Goal: Information Seeking & Learning: Learn about a topic

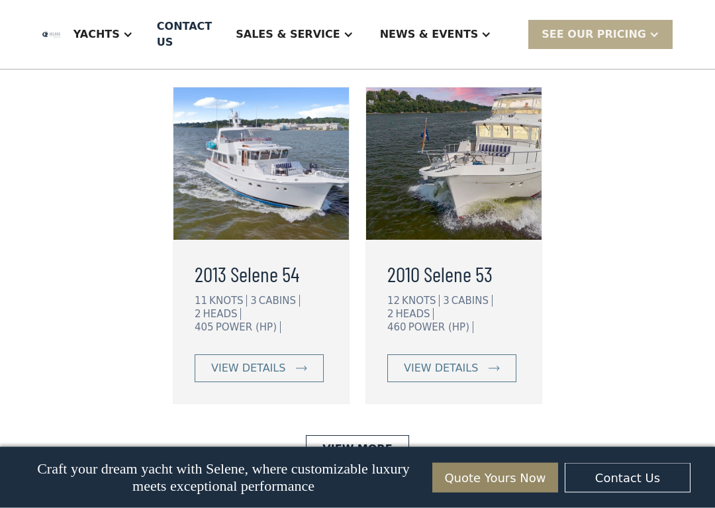
scroll to position [3589, 0]
click at [503, 354] on link "view details" at bounding box center [451, 368] width 129 height 28
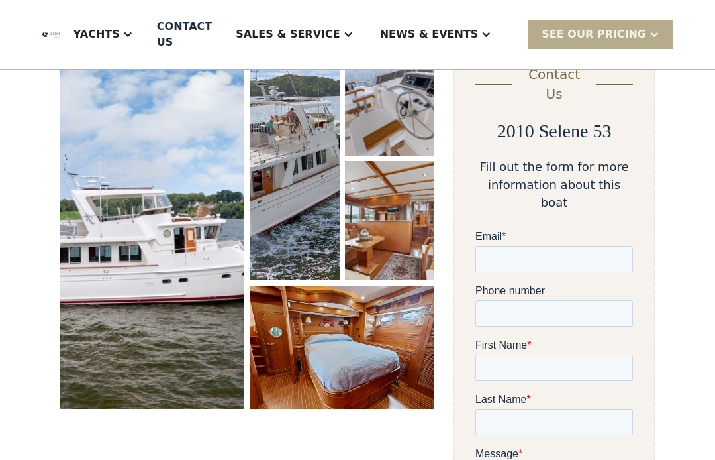
scroll to position [223, 0]
click at [102, 207] on img "open lightbox" at bounding box center [152, 223] width 185 height 372
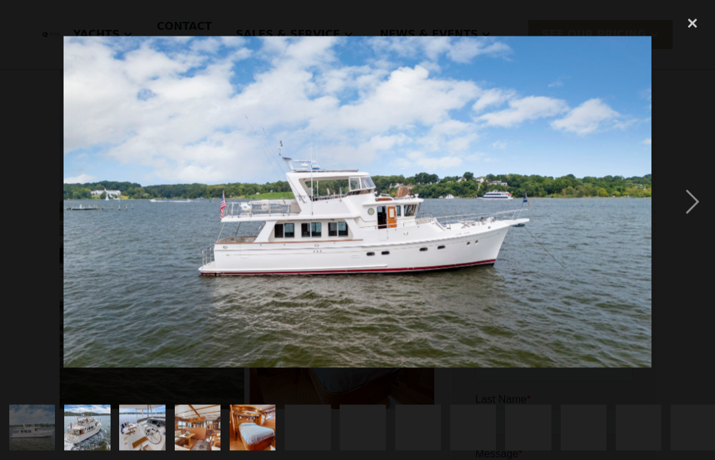
scroll to position [223, 0]
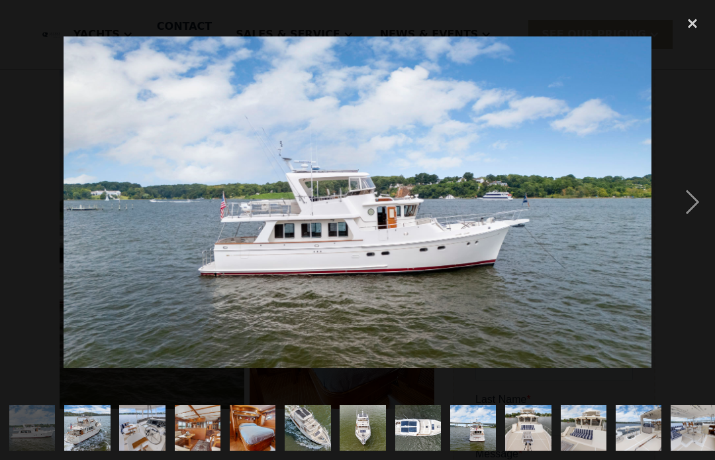
click at [702, 205] on div "next image" at bounding box center [692, 202] width 45 height 386
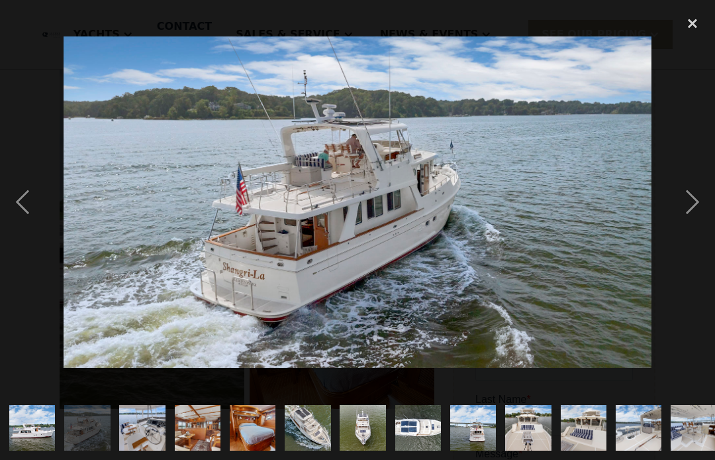
click at [699, 196] on div "next image" at bounding box center [692, 202] width 45 height 386
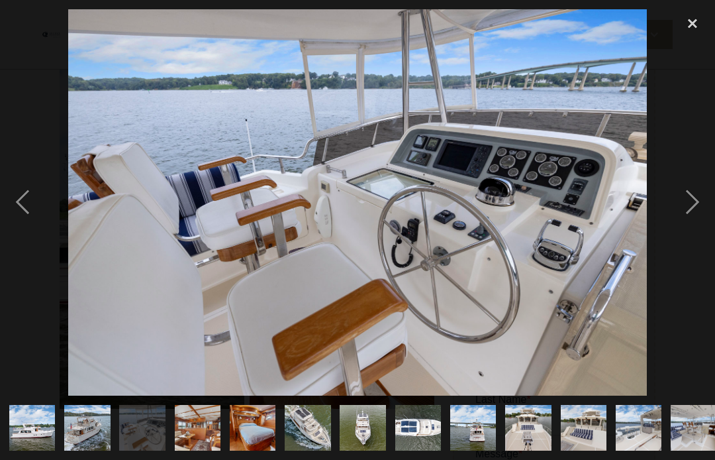
click at [699, 193] on div "next image" at bounding box center [692, 202] width 45 height 386
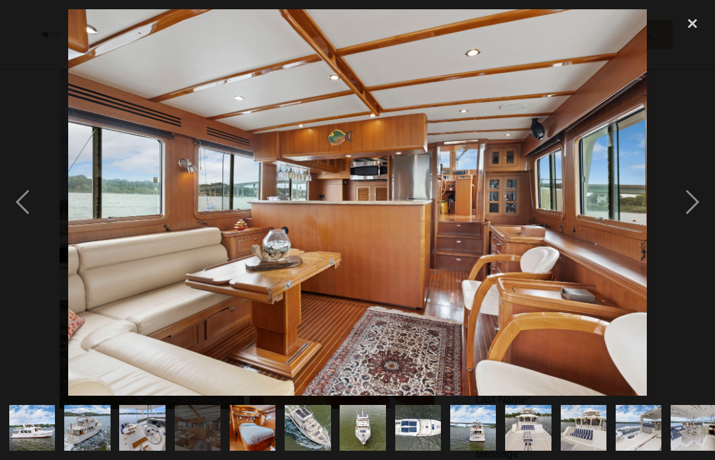
click at [692, 195] on div "next image" at bounding box center [692, 202] width 45 height 386
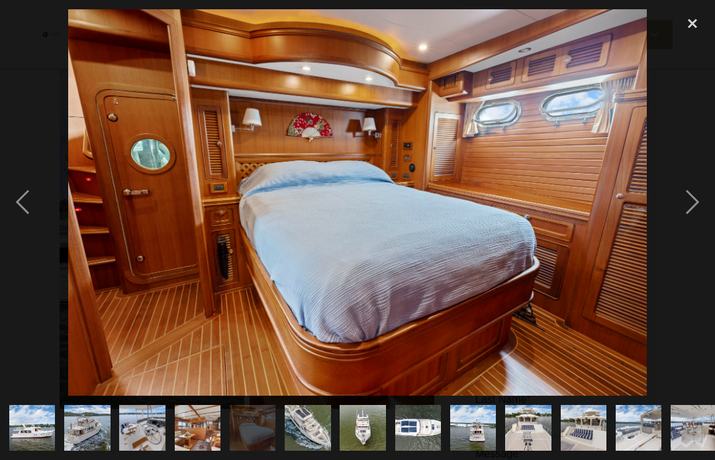
click at [693, 197] on div "next image" at bounding box center [692, 202] width 45 height 386
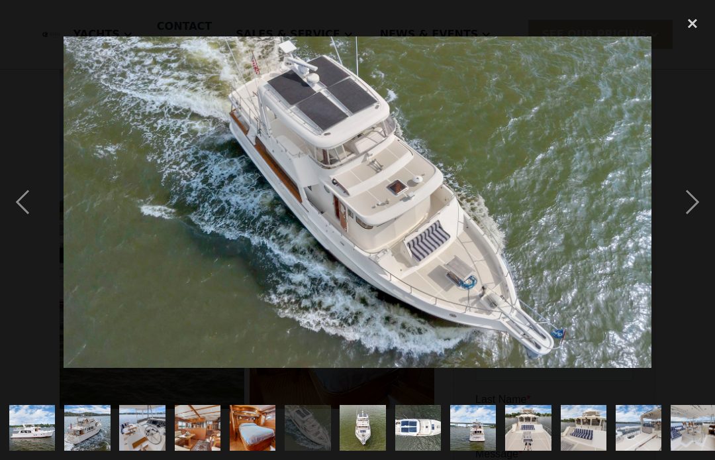
click at [695, 201] on div "next image" at bounding box center [692, 202] width 45 height 386
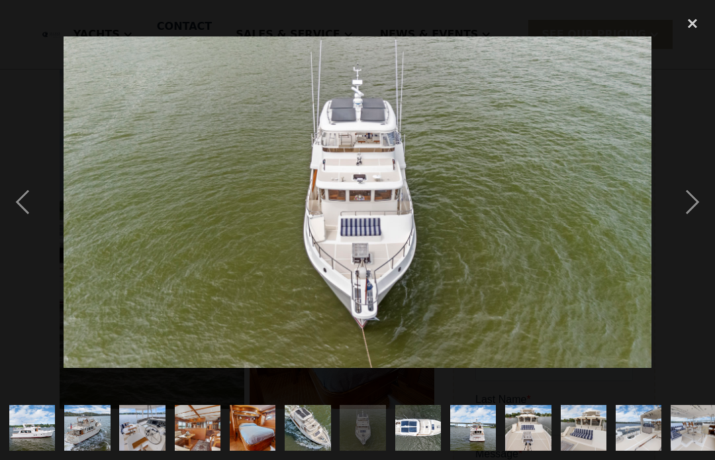
click at [695, 197] on div "next image" at bounding box center [692, 202] width 45 height 386
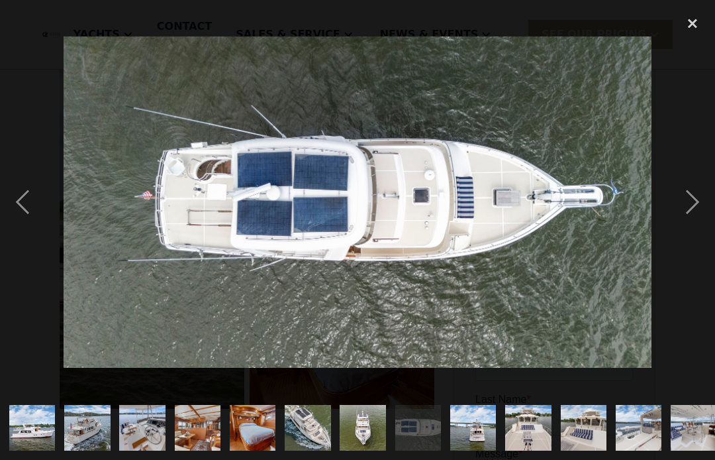
click at [697, 202] on div "next image" at bounding box center [692, 202] width 45 height 386
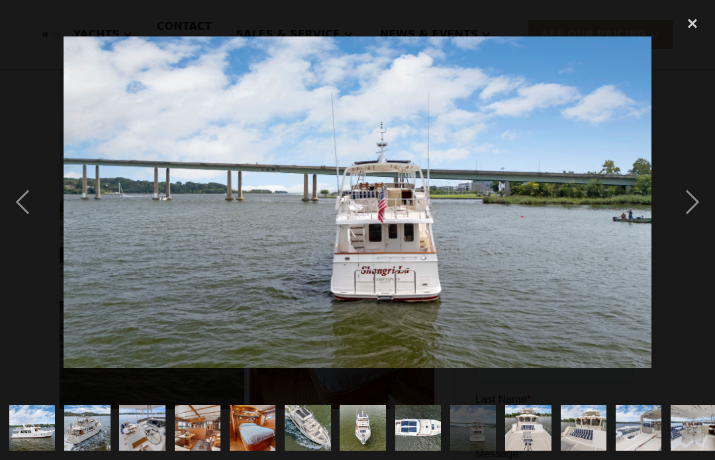
click at [707, 199] on div "next image" at bounding box center [692, 202] width 45 height 386
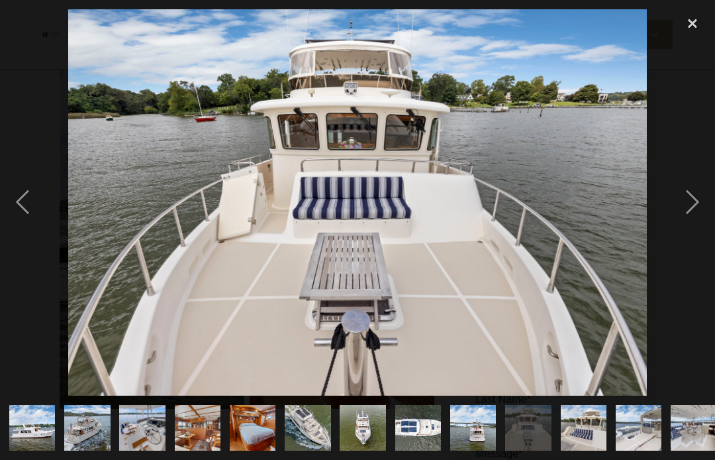
click at [25, 199] on div "previous image" at bounding box center [22, 202] width 45 height 386
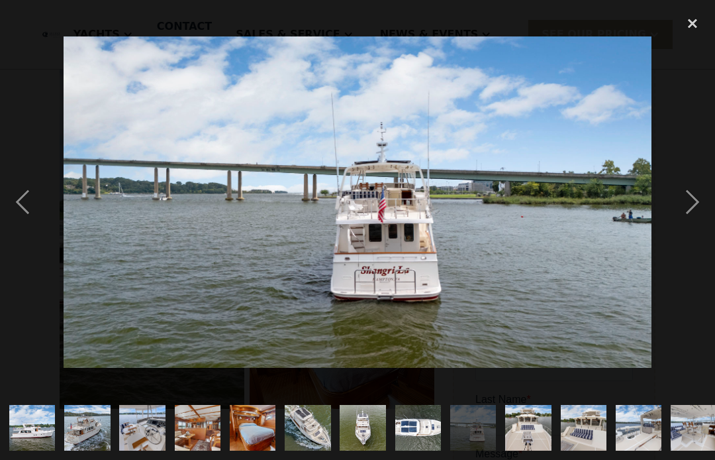
click at [703, 199] on div "next image" at bounding box center [692, 202] width 45 height 386
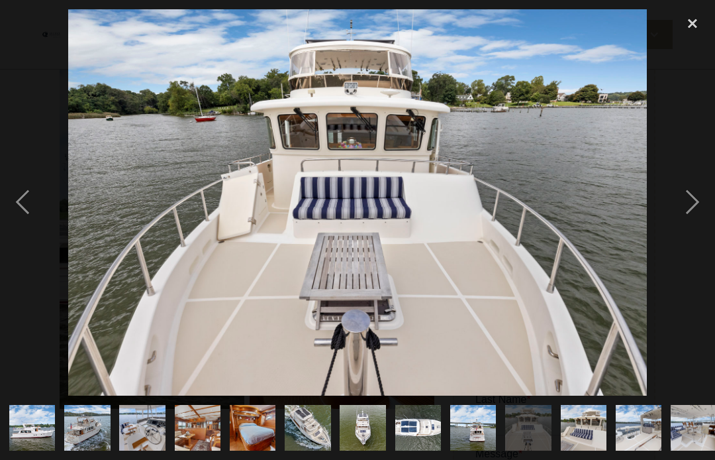
click at [697, 199] on div "next image" at bounding box center [692, 202] width 45 height 386
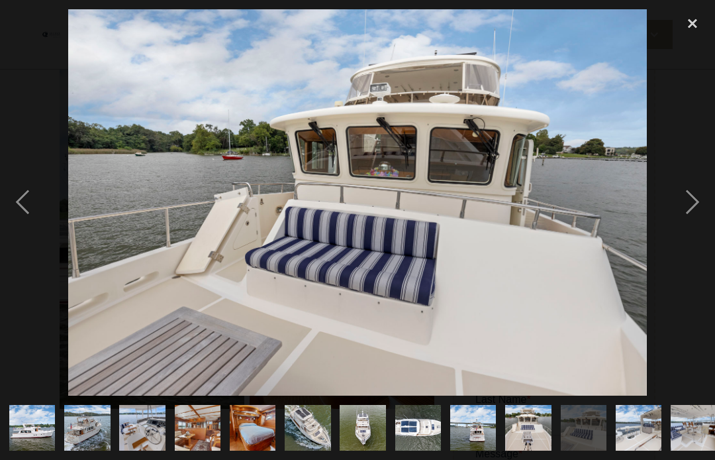
click at [694, 203] on div "next image" at bounding box center [692, 202] width 45 height 386
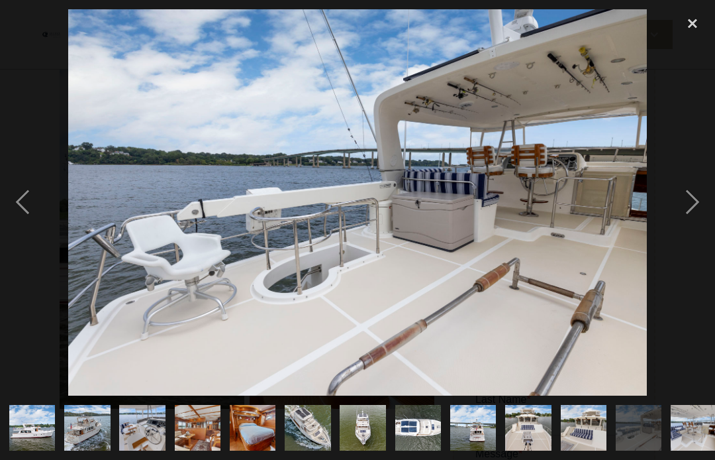
click at [690, 198] on div "next image" at bounding box center [692, 202] width 45 height 386
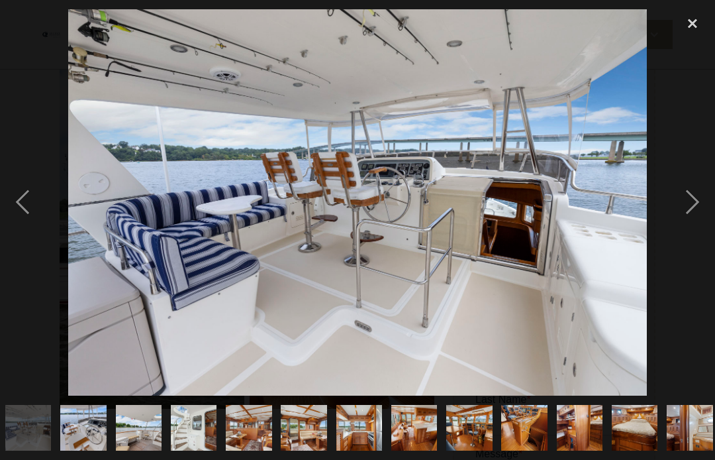
scroll to position [0, 666]
click at [696, 199] on div "next image" at bounding box center [692, 202] width 45 height 386
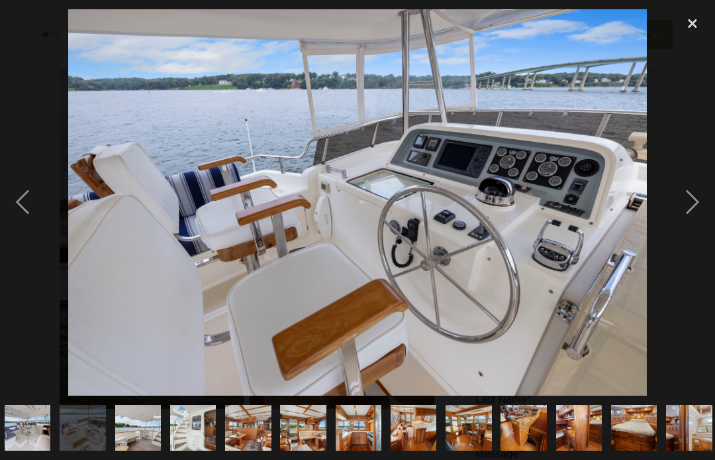
click at [704, 197] on div "next image" at bounding box center [692, 202] width 45 height 386
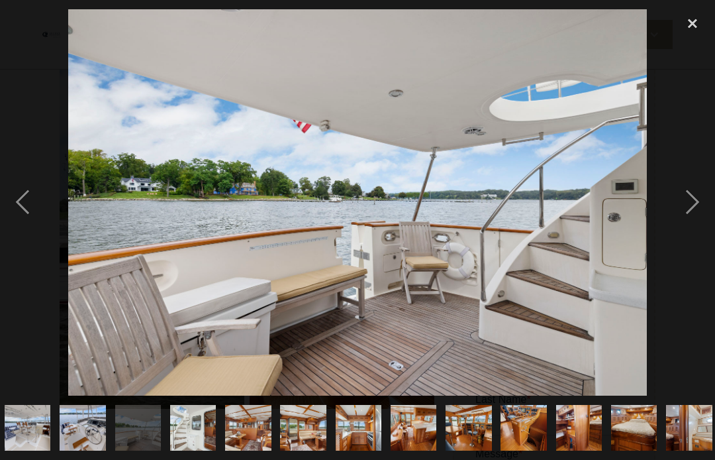
click at [693, 201] on div "next image" at bounding box center [692, 202] width 45 height 386
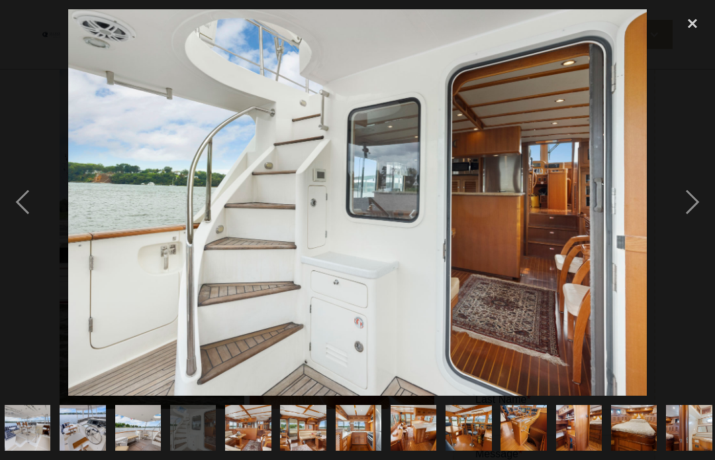
click at [694, 200] on div "next image" at bounding box center [692, 202] width 45 height 386
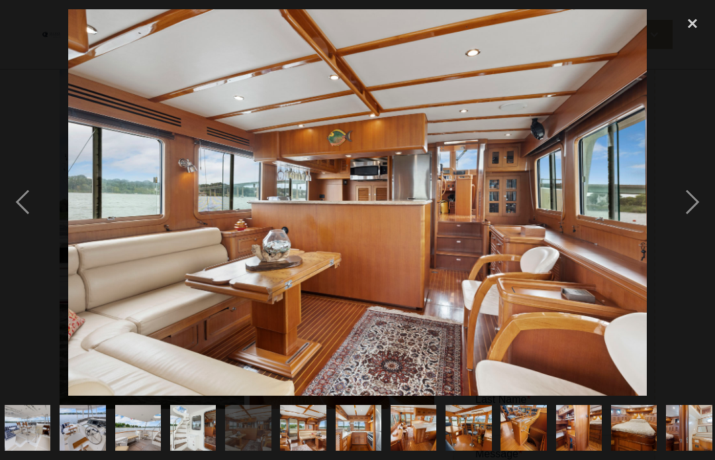
click at [697, 203] on div "next image" at bounding box center [692, 202] width 45 height 386
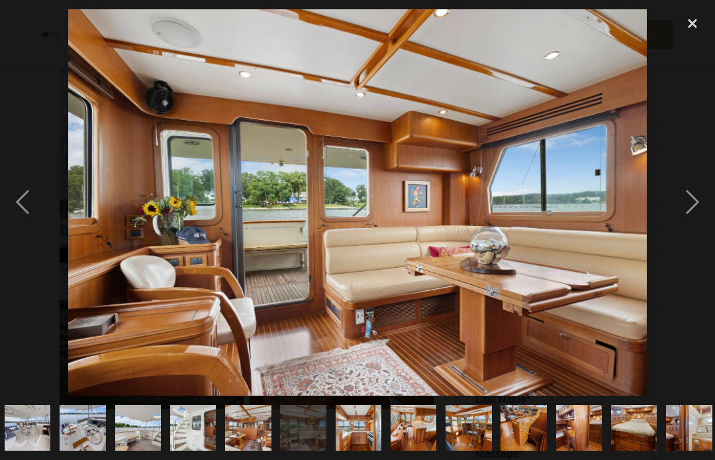
click at [693, 194] on div "next image" at bounding box center [692, 202] width 45 height 386
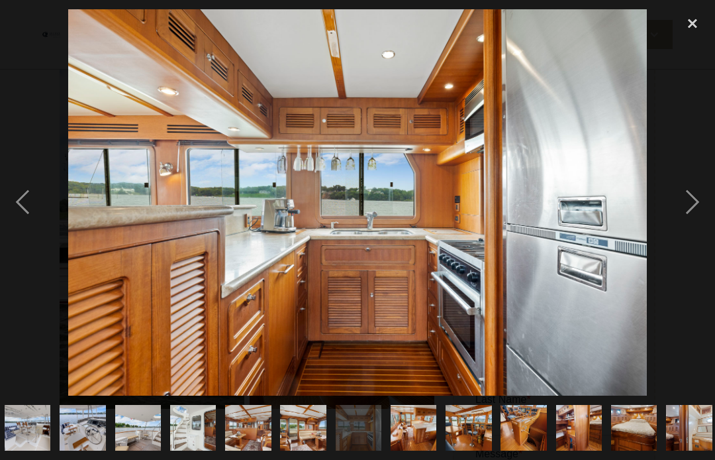
click at [693, 200] on div "next image" at bounding box center [692, 202] width 45 height 386
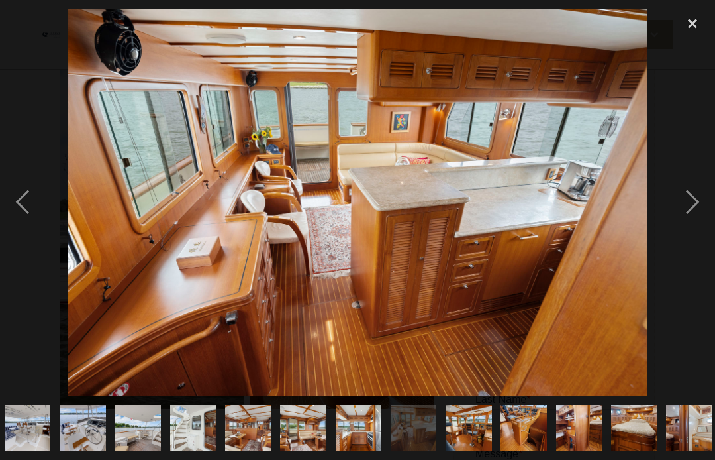
click at [697, 197] on div "next image" at bounding box center [692, 202] width 45 height 386
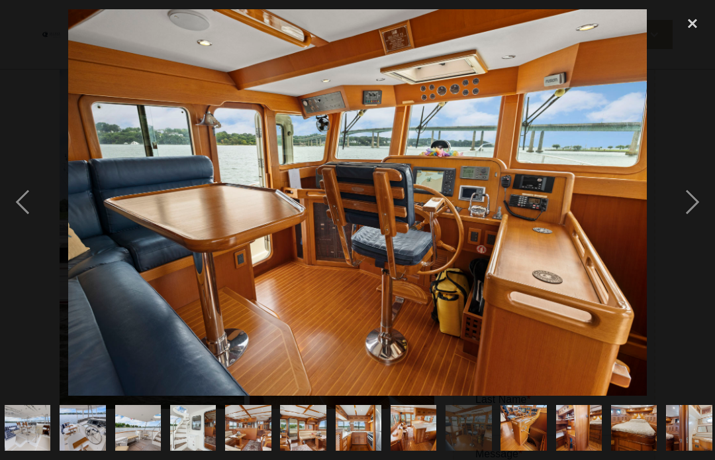
click at [701, 197] on div "next image" at bounding box center [692, 202] width 45 height 386
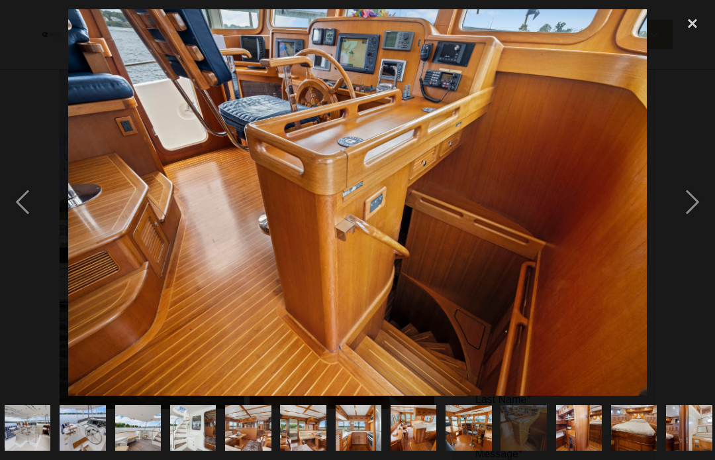
click at [697, 197] on div "next image" at bounding box center [692, 202] width 45 height 386
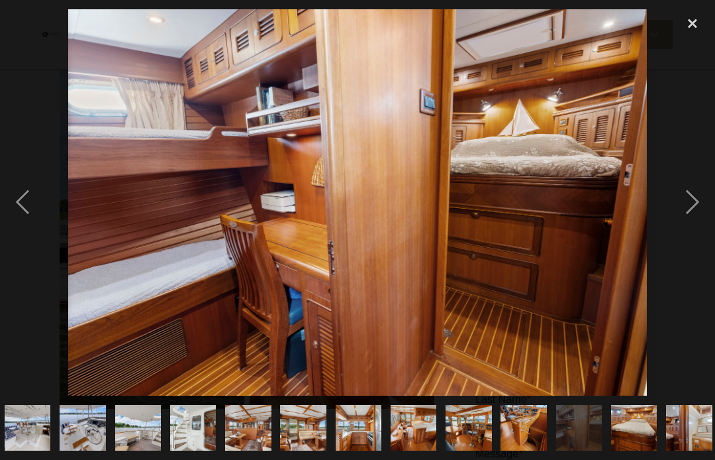
click at [702, 201] on div "next image" at bounding box center [692, 202] width 45 height 386
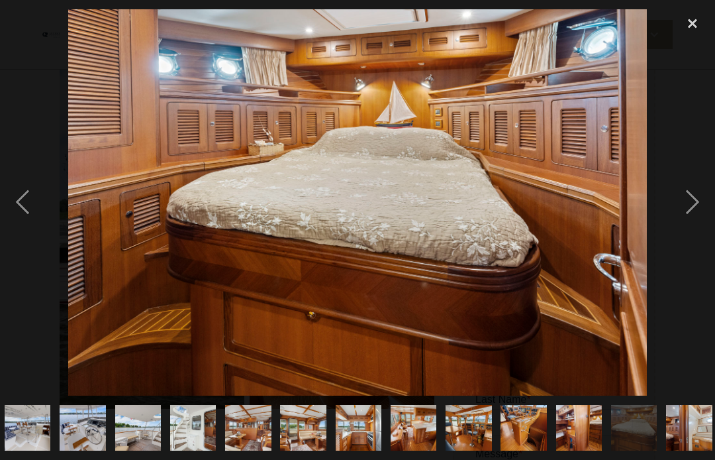
click at [19, 201] on div "previous image" at bounding box center [22, 202] width 45 height 386
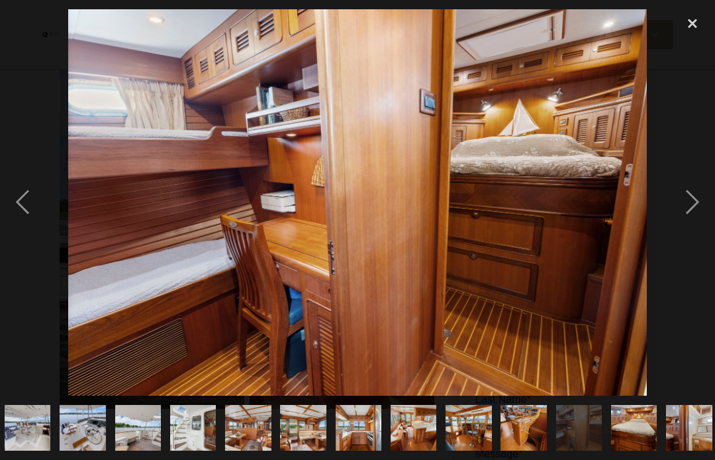
click at [705, 191] on div "next image" at bounding box center [692, 202] width 45 height 386
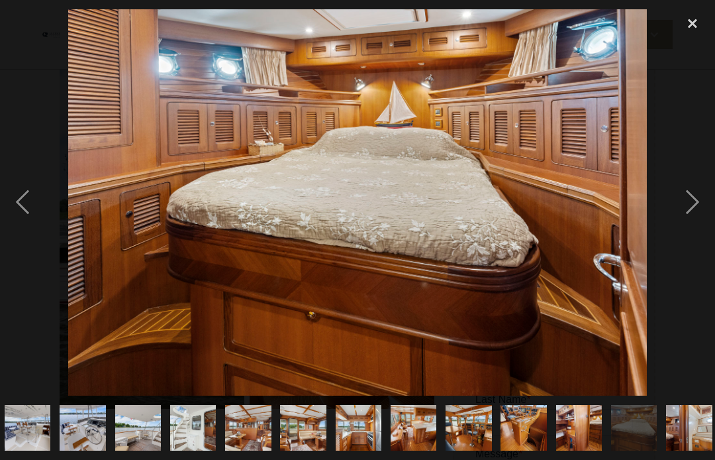
click at [695, 204] on div "next image" at bounding box center [692, 202] width 45 height 386
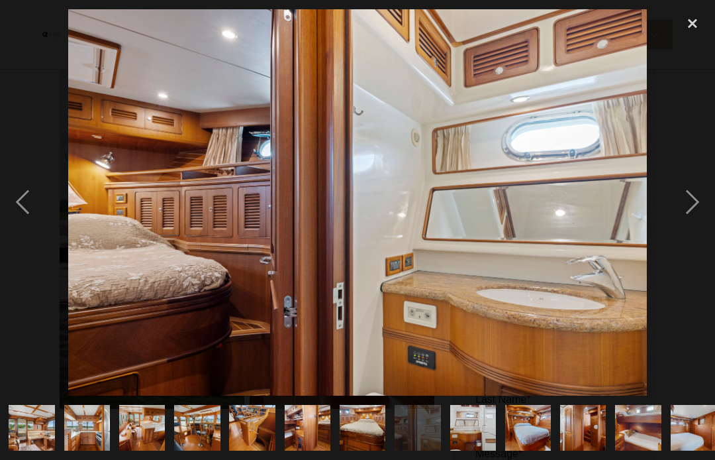
scroll to position [0, 949]
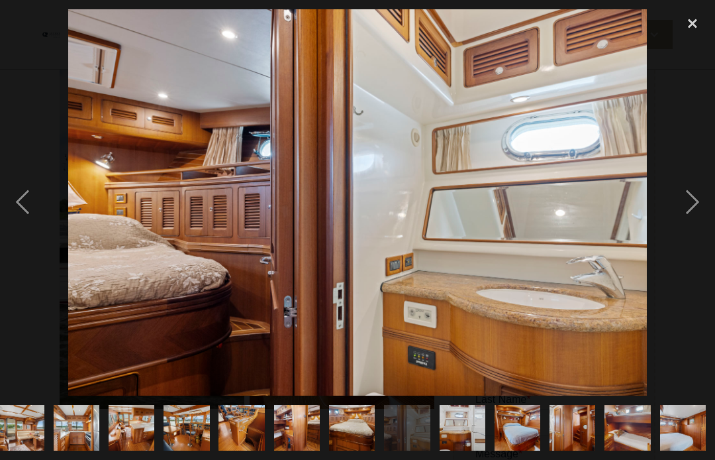
click at [696, 197] on div "next image" at bounding box center [692, 202] width 45 height 386
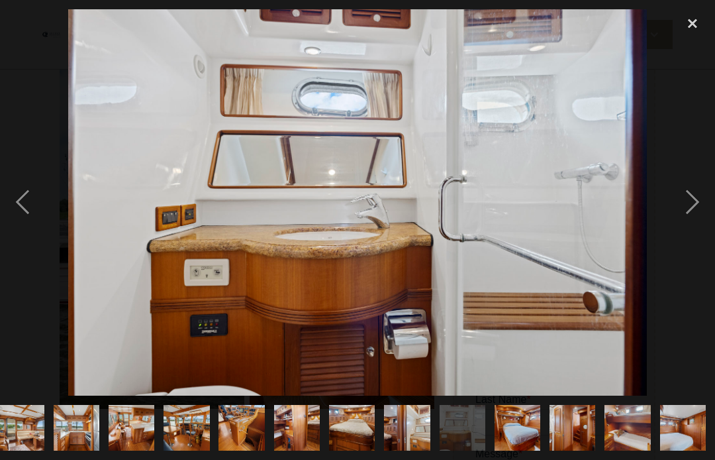
click at [705, 200] on div "next image" at bounding box center [692, 202] width 45 height 386
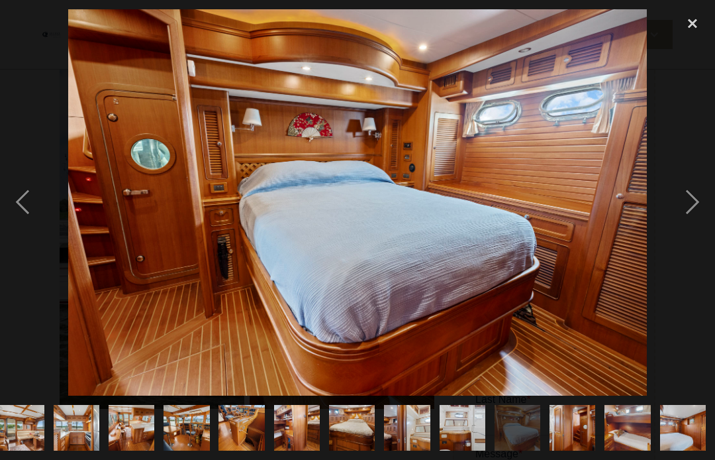
click at [699, 205] on div "next image" at bounding box center [692, 202] width 45 height 386
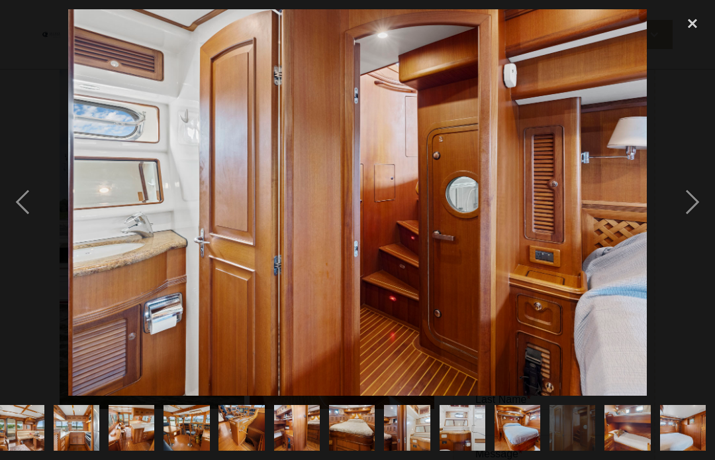
click at [693, 202] on div "next image" at bounding box center [692, 202] width 45 height 386
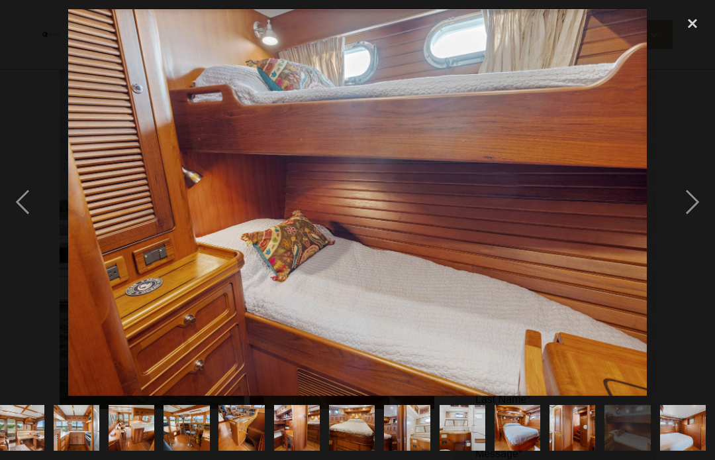
click at [697, 200] on div "next image" at bounding box center [692, 202] width 45 height 386
